Goal: Information Seeking & Learning: Find contact information

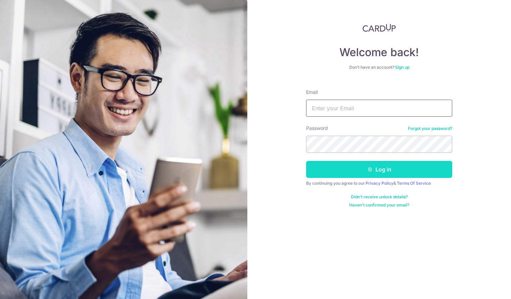
type input "[DOMAIN_NAME][EMAIL_ADDRESS][DOMAIN_NAME]"
click at [357, 174] on button "Log in" at bounding box center [379, 169] width 146 height 17
click at [362, 168] on button "Log in" at bounding box center [379, 169] width 146 height 17
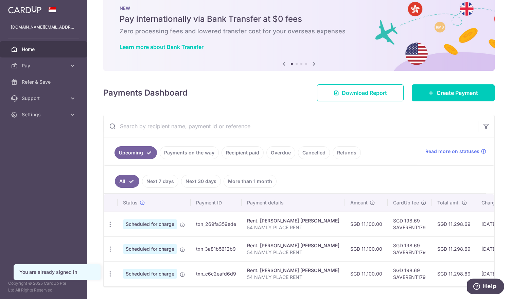
scroll to position [40, 0]
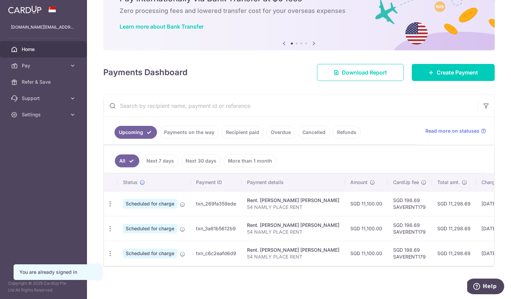
click at [184, 130] on link "Payments on the way" at bounding box center [189, 132] width 59 height 13
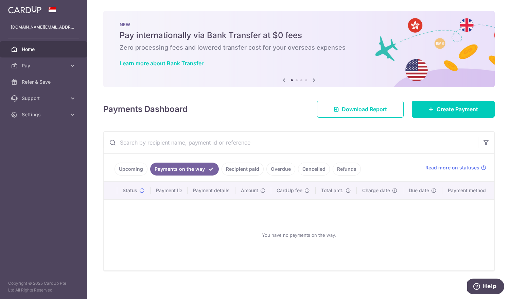
click at [236, 174] on link "Recipient paid" at bounding box center [243, 168] width 42 height 13
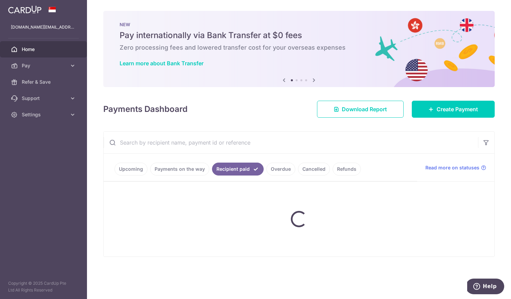
click at [271, 169] on ul "Upcoming Payments on the way Recipient paid Overdue Cancelled Refunds" at bounding box center [261, 168] width 314 height 28
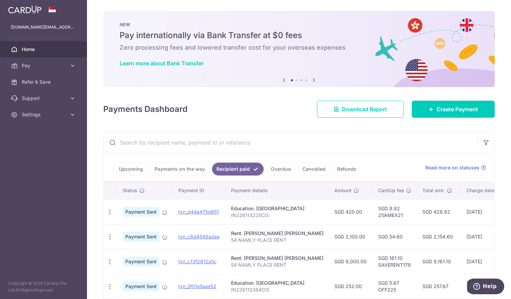
click at [138, 169] on link "Upcoming" at bounding box center [130, 168] width 33 height 13
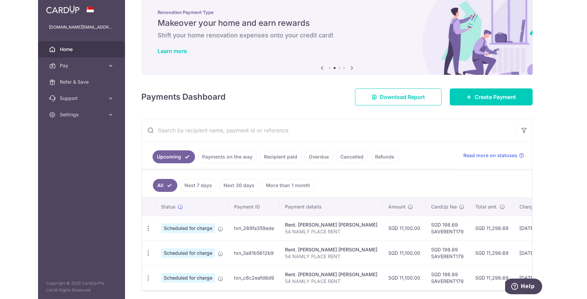
scroll to position [27, 0]
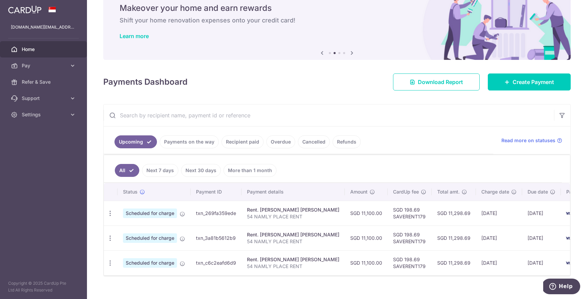
click at [274, 144] on link "Overdue" at bounding box center [280, 141] width 29 height 13
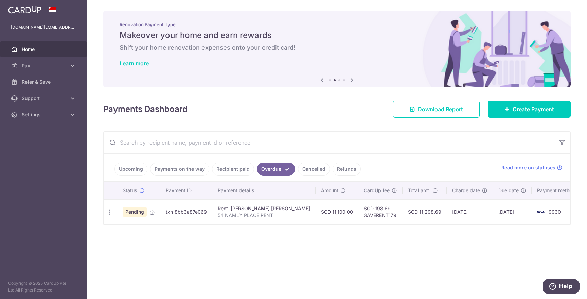
click at [318, 172] on link "Cancelled" at bounding box center [314, 168] width 32 height 13
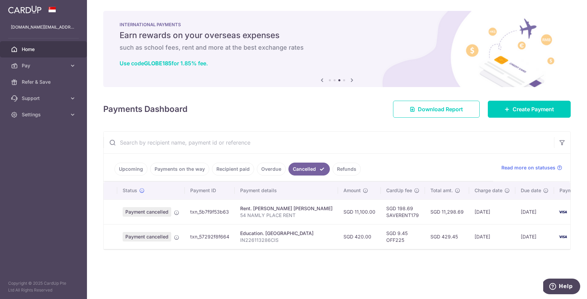
click at [276, 169] on link "Overdue" at bounding box center [271, 168] width 29 height 13
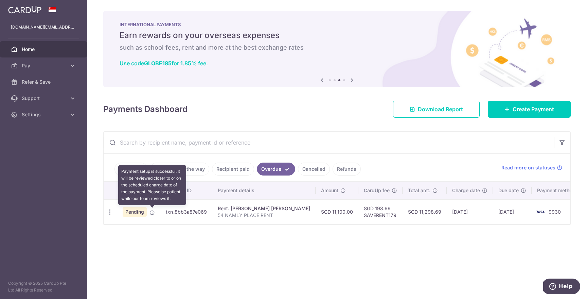
click at [153, 212] on icon at bounding box center [151, 212] width 5 height 5
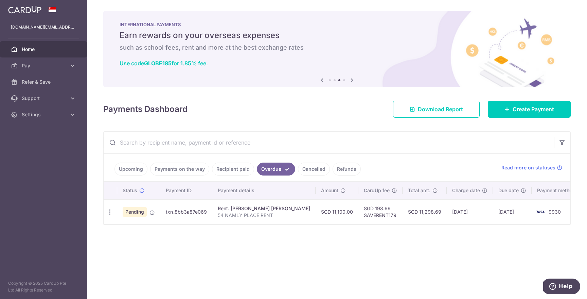
click at [516, 211] on td "14/10/2025" at bounding box center [512, 211] width 39 height 25
click at [447, 211] on td "09/10/2025" at bounding box center [470, 211] width 46 height 25
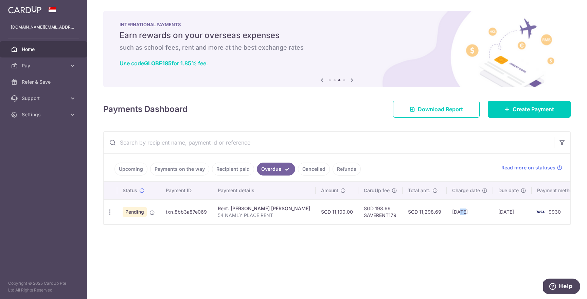
click at [447, 211] on td "09/10/2025" at bounding box center [470, 211] width 46 height 25
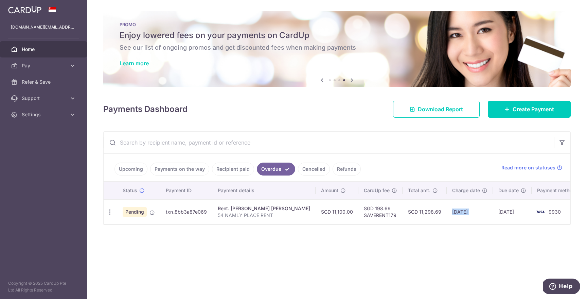
click at [24, 48] on span "Home" at bounding box center [44, 49] width 45 height 7
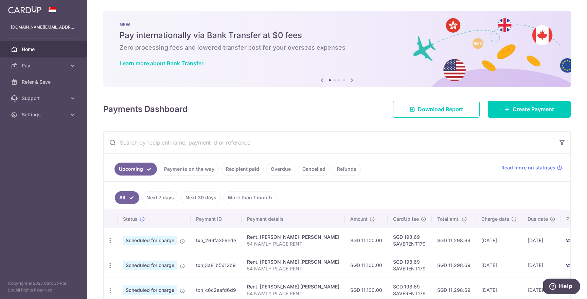
click at [276, 168] on link "Overdue" at bounding box center [280, 168] width 29 height 13
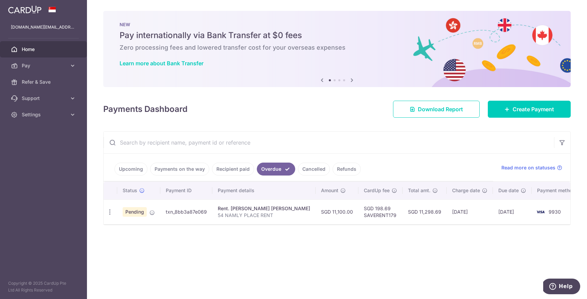
click at [308, 169] on link "Cancelled" at bounding box center [314, 168] width 32 height 13
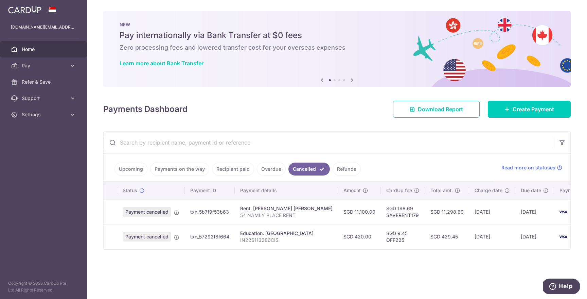
click at [238, 167] on link "Recipient paid" at bounding box center [233, 168] width 42 height 13
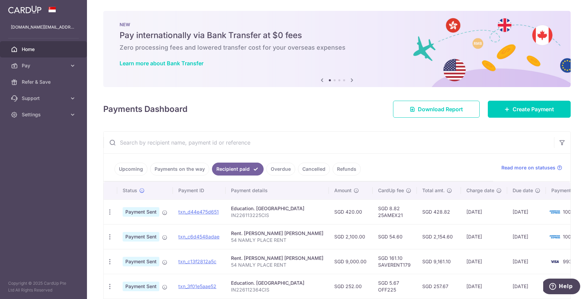
click at [141, 169] on link "Upcoming" at bounding box center [130, 168] width 33 height 13
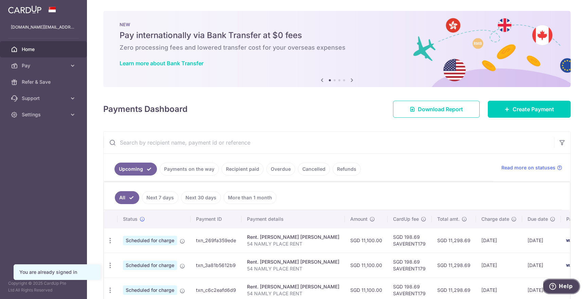
click at [550, 285] on button "Help" at bounding box center [561, 286] width 38 height 16
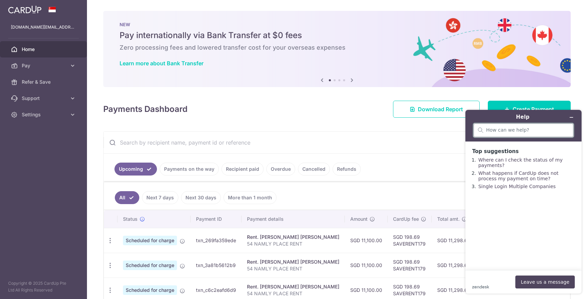
click at [550, 130] on input "search" at bounding box center [527, 130] width 83 height 6
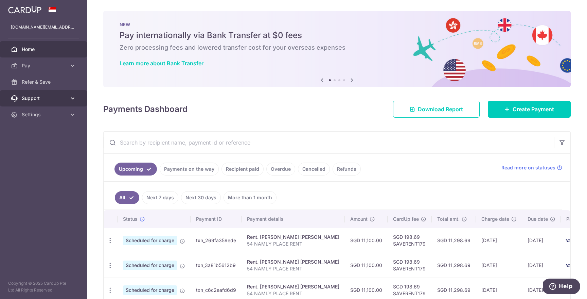
click at [61, 93] on link "Support" at bounding box center [43, 98] width 87 height 16
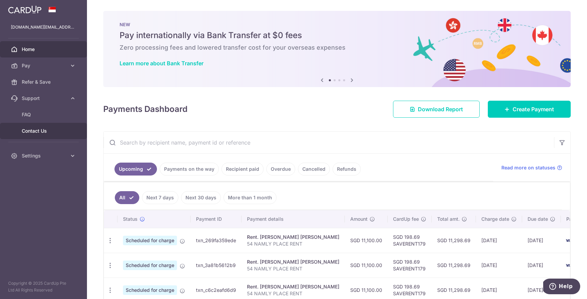
click at [61, 131] on span "Contact Us" at bounding box center [44, 130] width 45 height 7
